Goal: Transaction & Acquisition: Download file/media

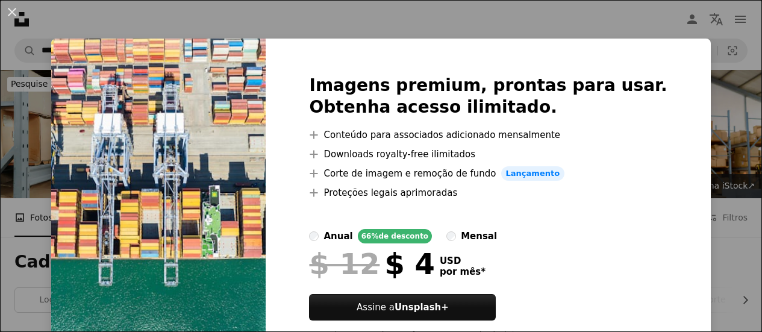
scroll to position [1292, 0]
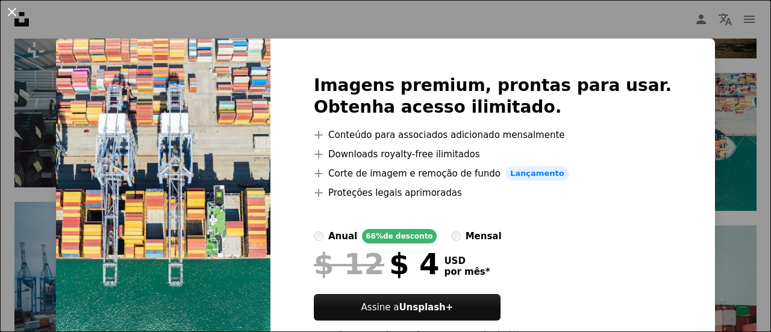
click at [10, 5] on button "An X shape" at bounding box center [12, 12] width 14 height 14
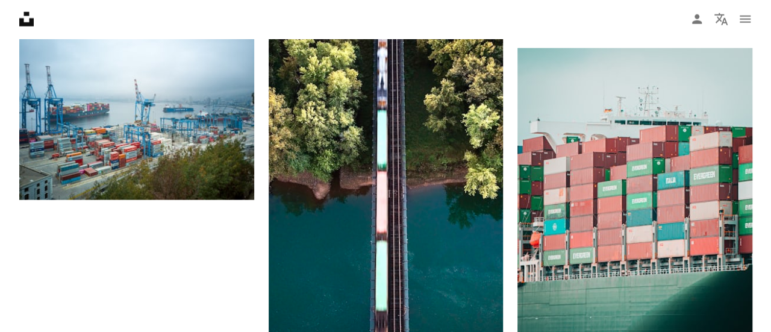
scroll to position [1466, 0]
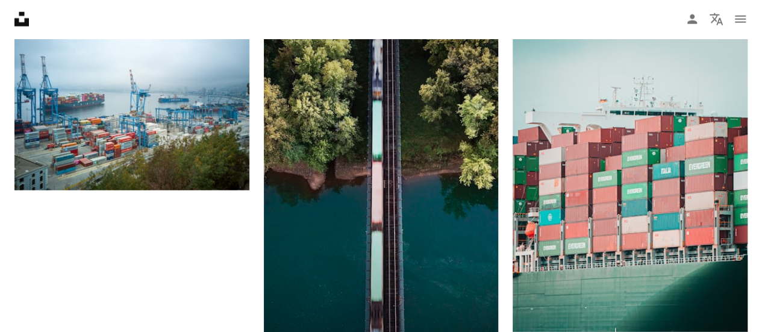
click at [415, 214] on img at bounding box center [381, 165] width 235 height 417
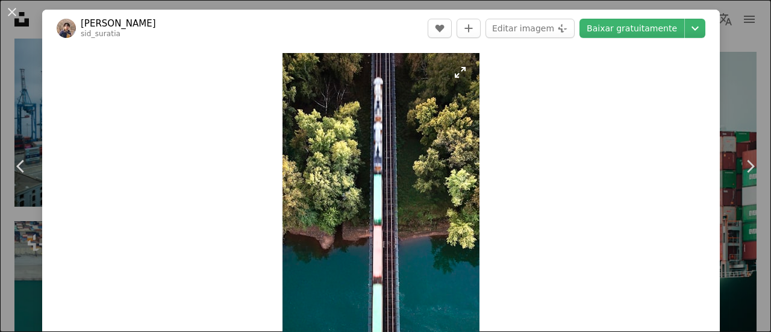
click at [424, 112] on img "Ampliar esta imagem" at bounding box center [380, 228] width 197 height 350
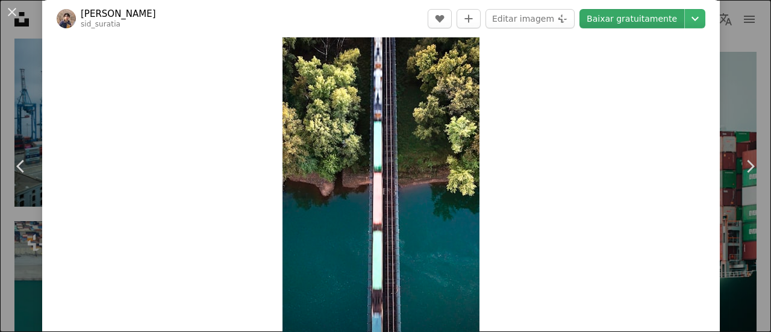
click at [609, 13] on link "Baixar gratuitamente" at bounding box center [631, 18] width 105 height 19
